Goal: Task Accomplishment & Management: Use online tool/utility

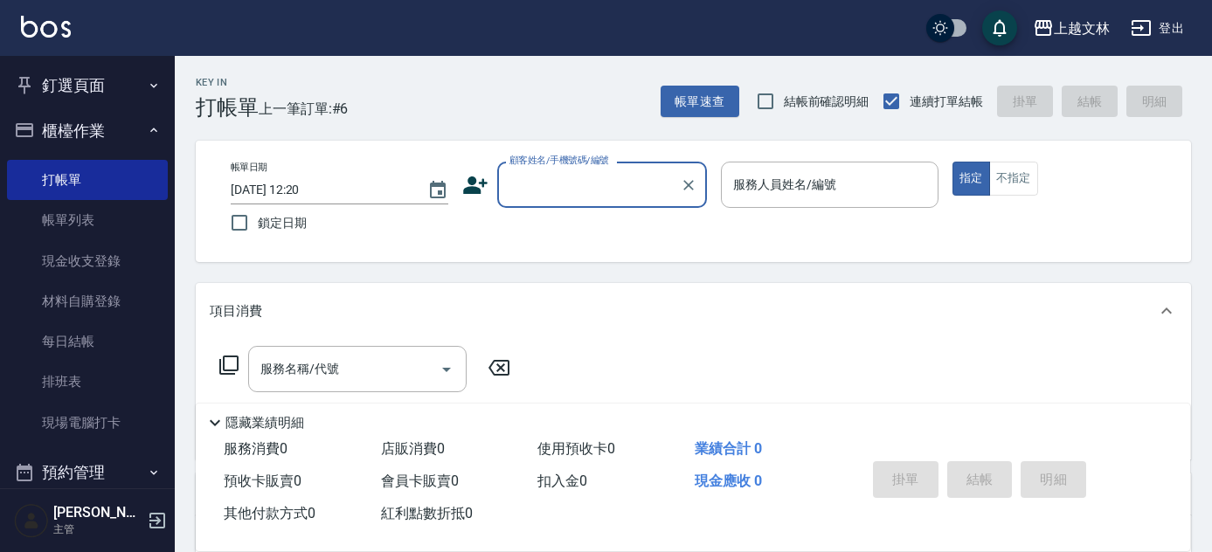
scroll to position [42, 0]
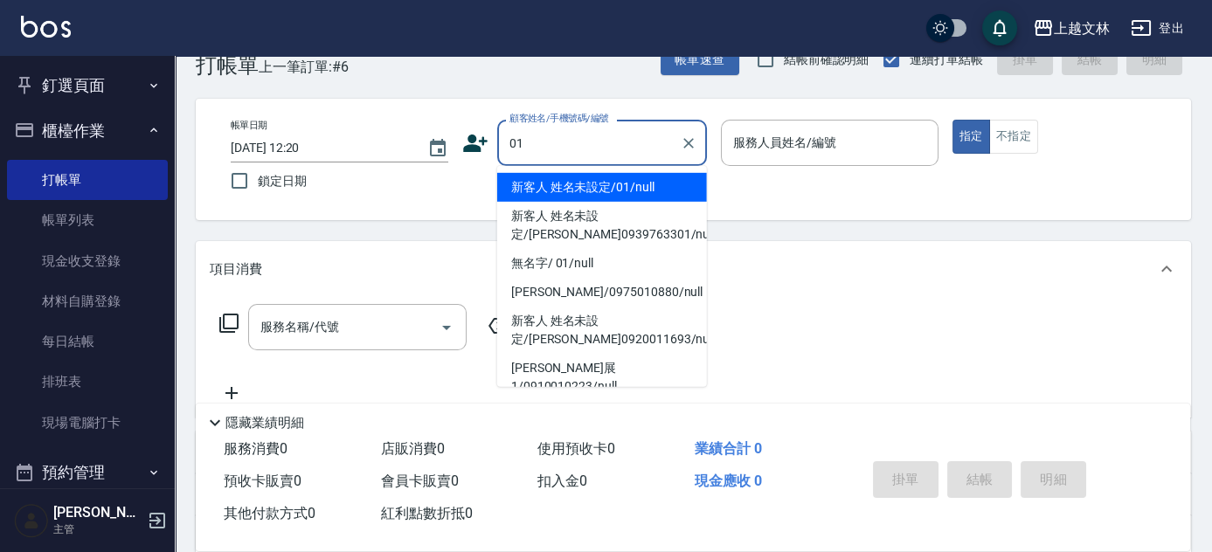
type input "新客人 姓名未設定/01/null"
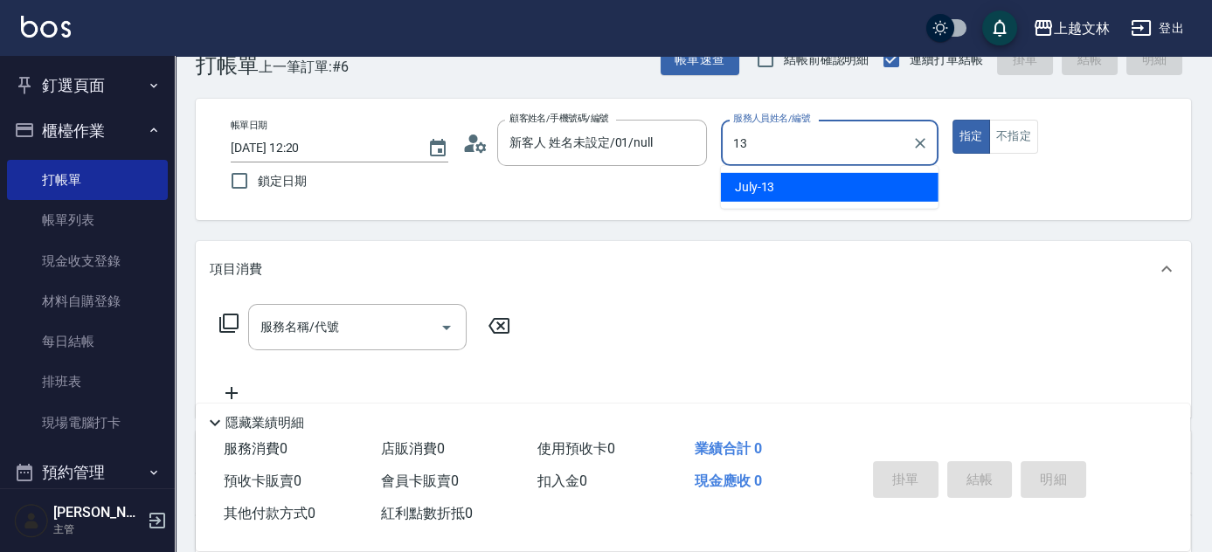
type input "July-13"
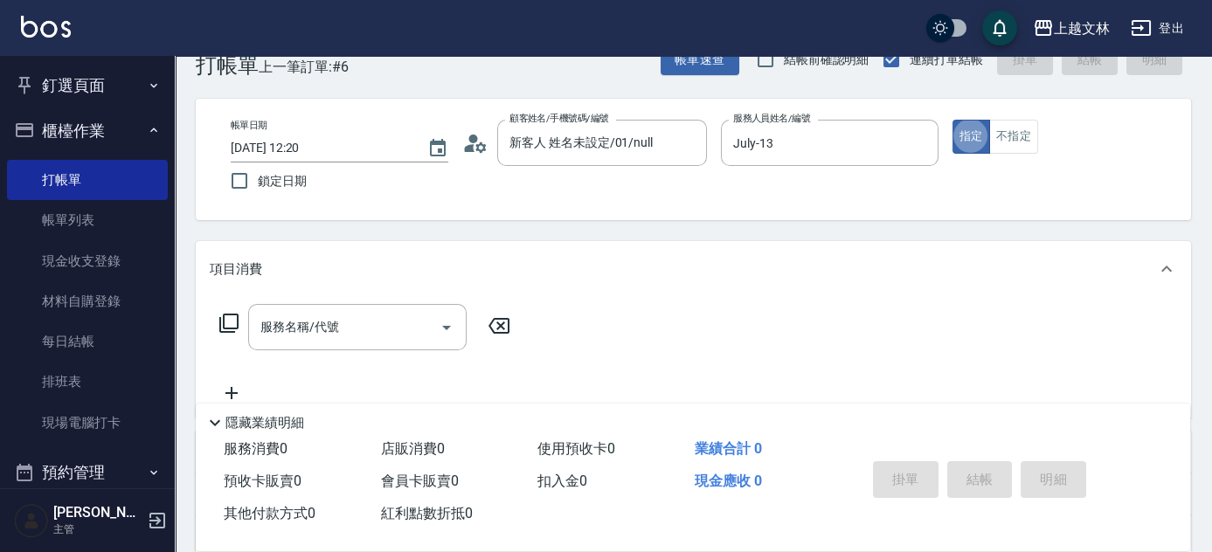
type button "true"
click at [1012, 135] on button "不指定" at bounding box center [1013, 137] width 49 height 34
click at [350, 308] on div "服務名稱/代號" at bounding box center [357, 327] width 218 height 46
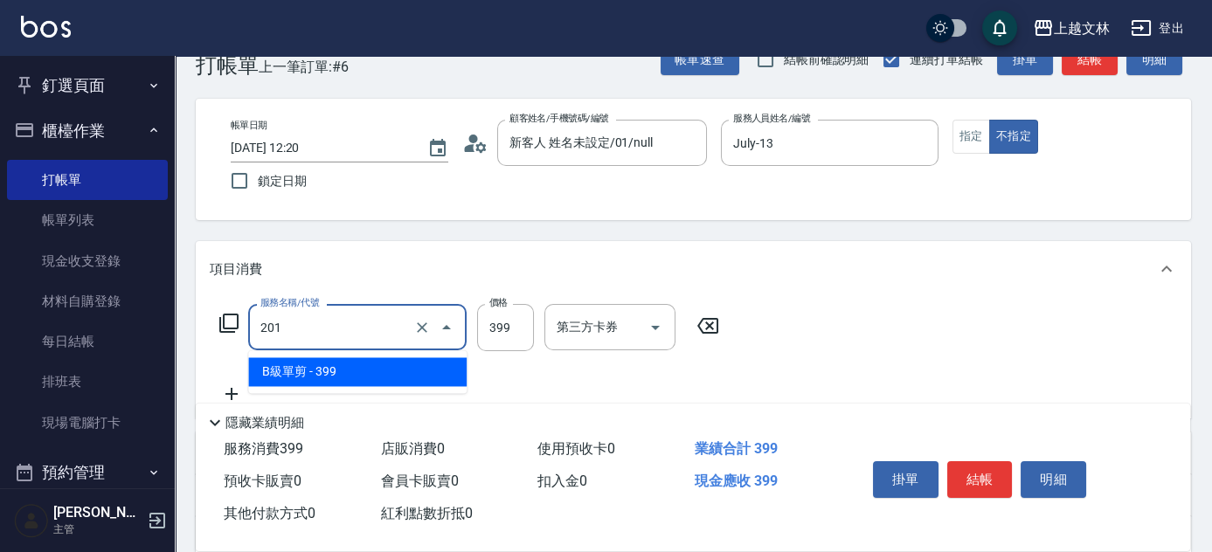
drag, startPoint x: 325, startPoint y: 322, endPoint x: 239, endPoint y: 337, distance: 86.9
click at [235, 331] on div "服務名稱/代號 201 服務名稱/代號 價格 399 價格 第三方卡券 第三方卡券" at bounding box center [470, 327] width 520 height 47
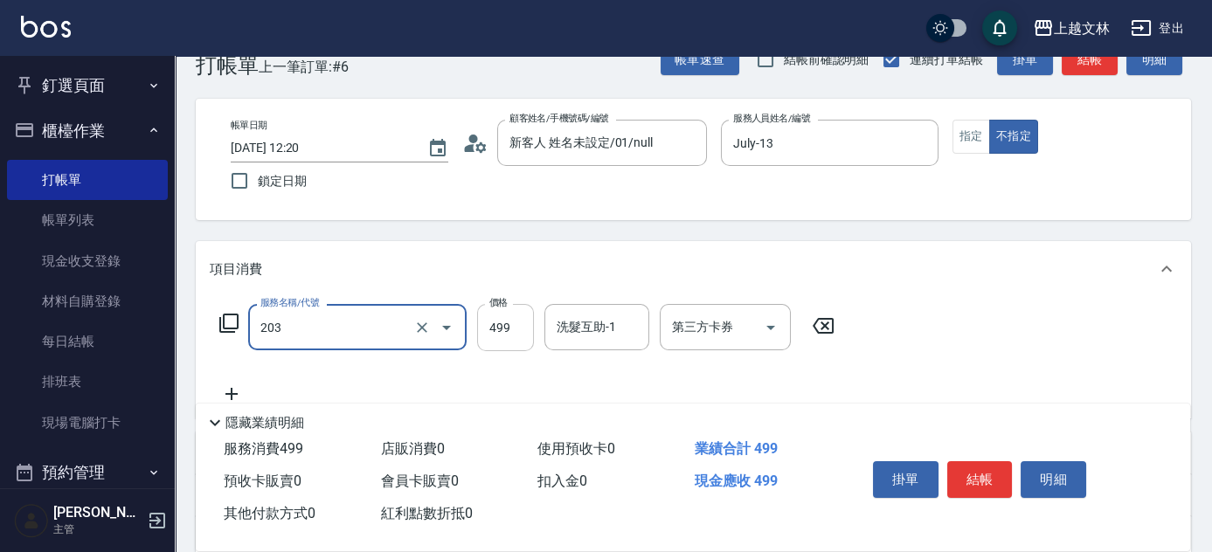
click at [512, 328] on input "499" at bounding box center [505, 327] width 57 height 47
type input "B級洗+剪(203)"
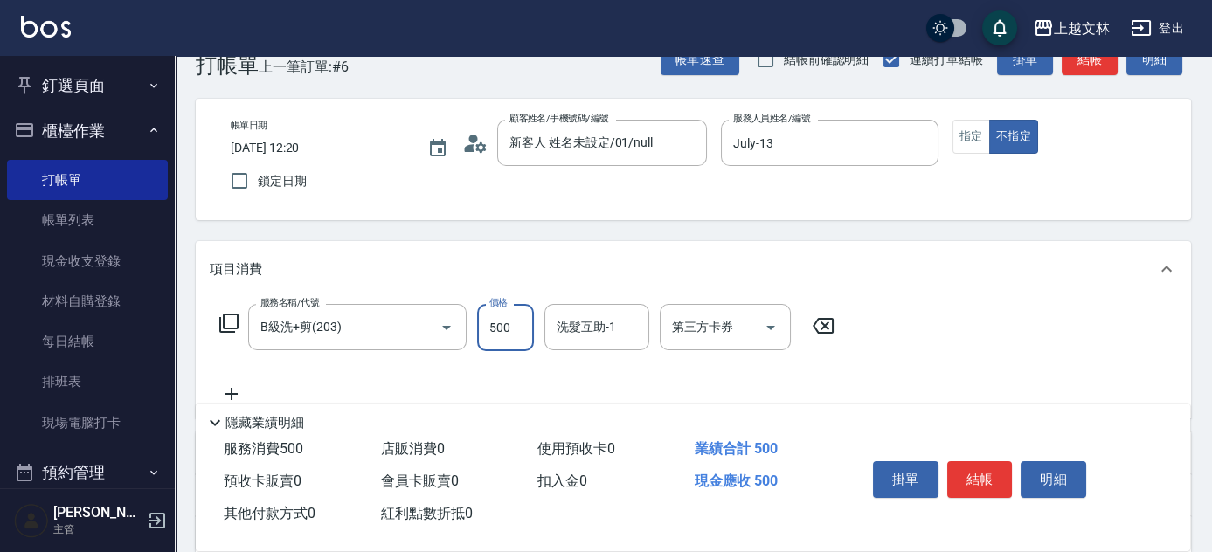
type input "500"
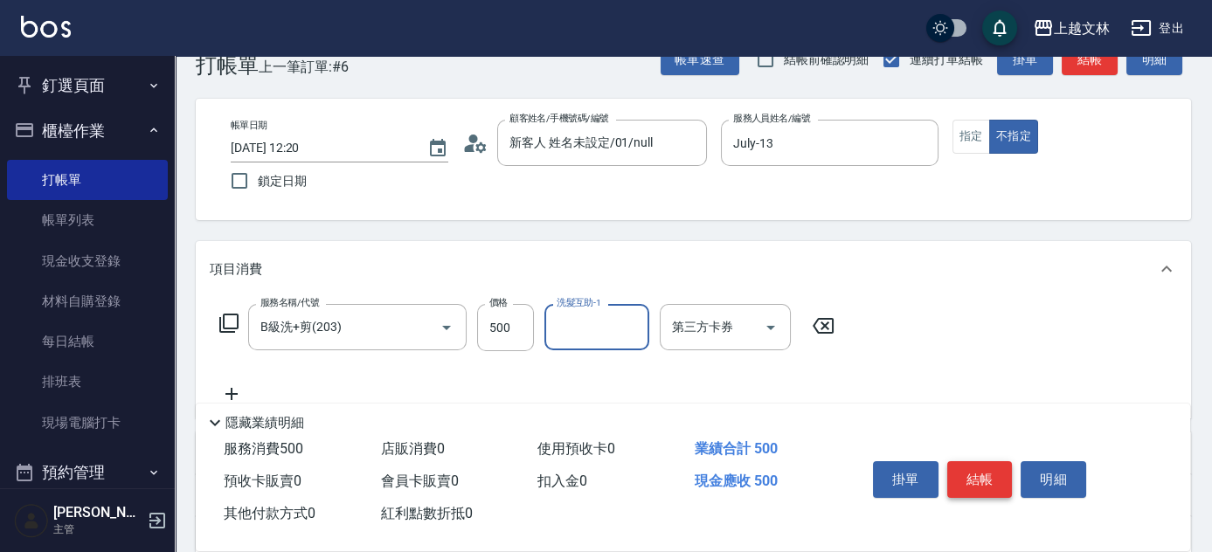
click at [979, 488] on button "結帳" at bounding box center [980, 479] width 66 height 37
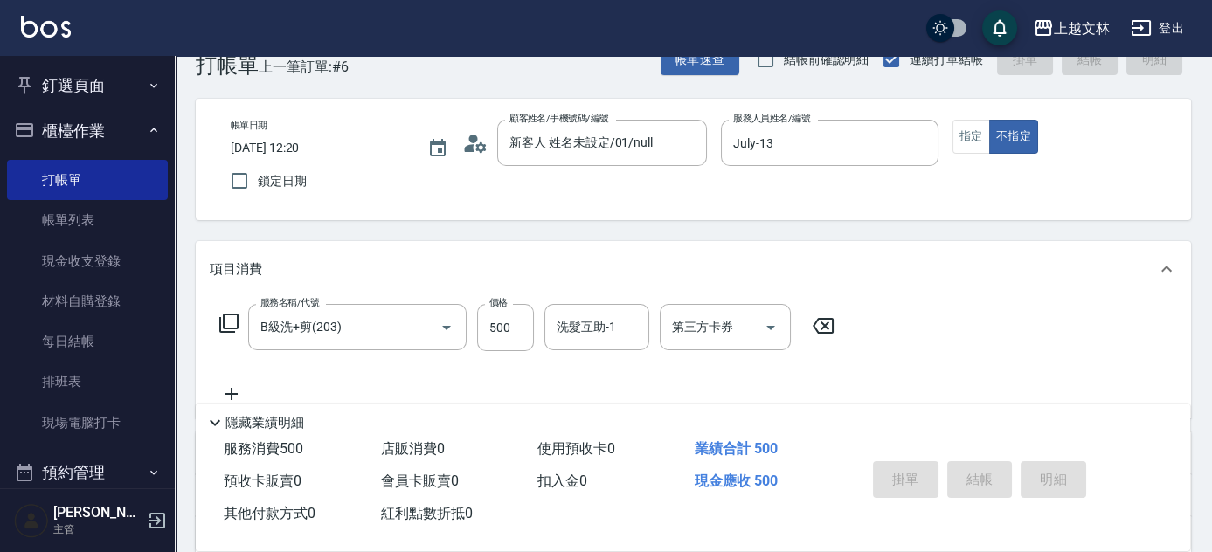
type input "[DATE] 13:23"
